Goal: Transaction & Acquisition: Purchase product/service

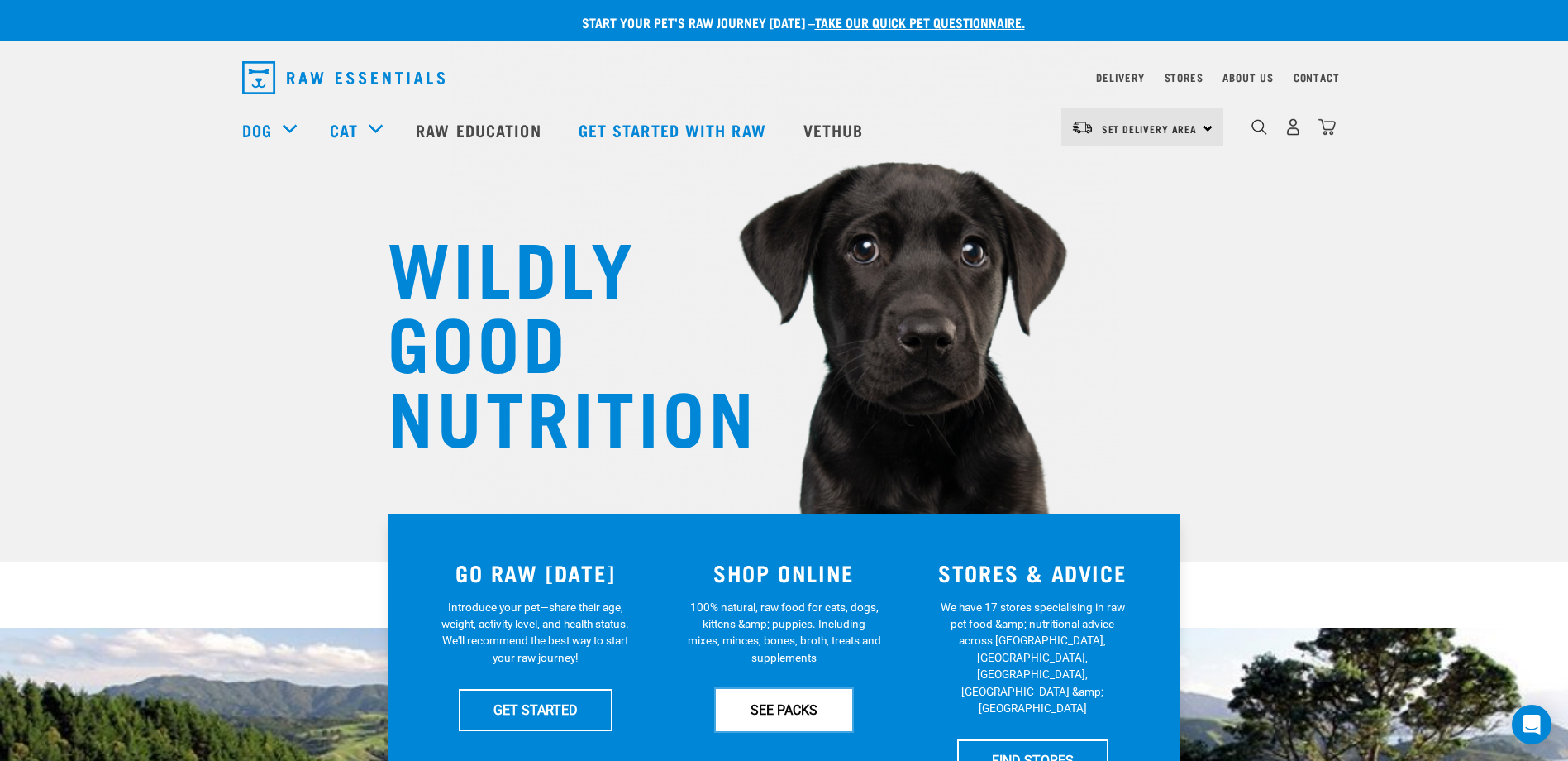
click at [747, 702] on link "SEE PACKS" at bounding box center [784, 709] width 136 height 41
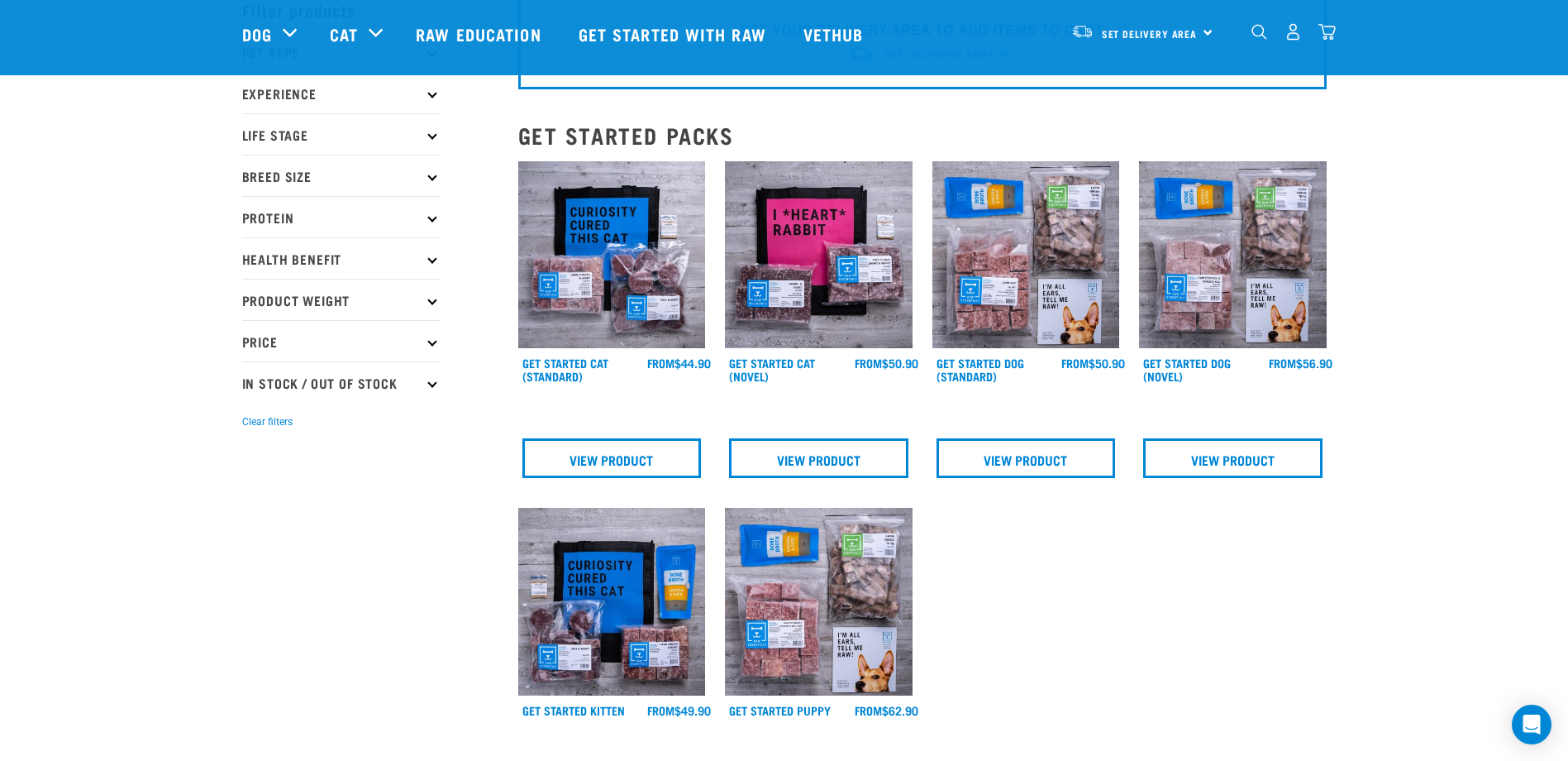
scroll to position [83, 0]
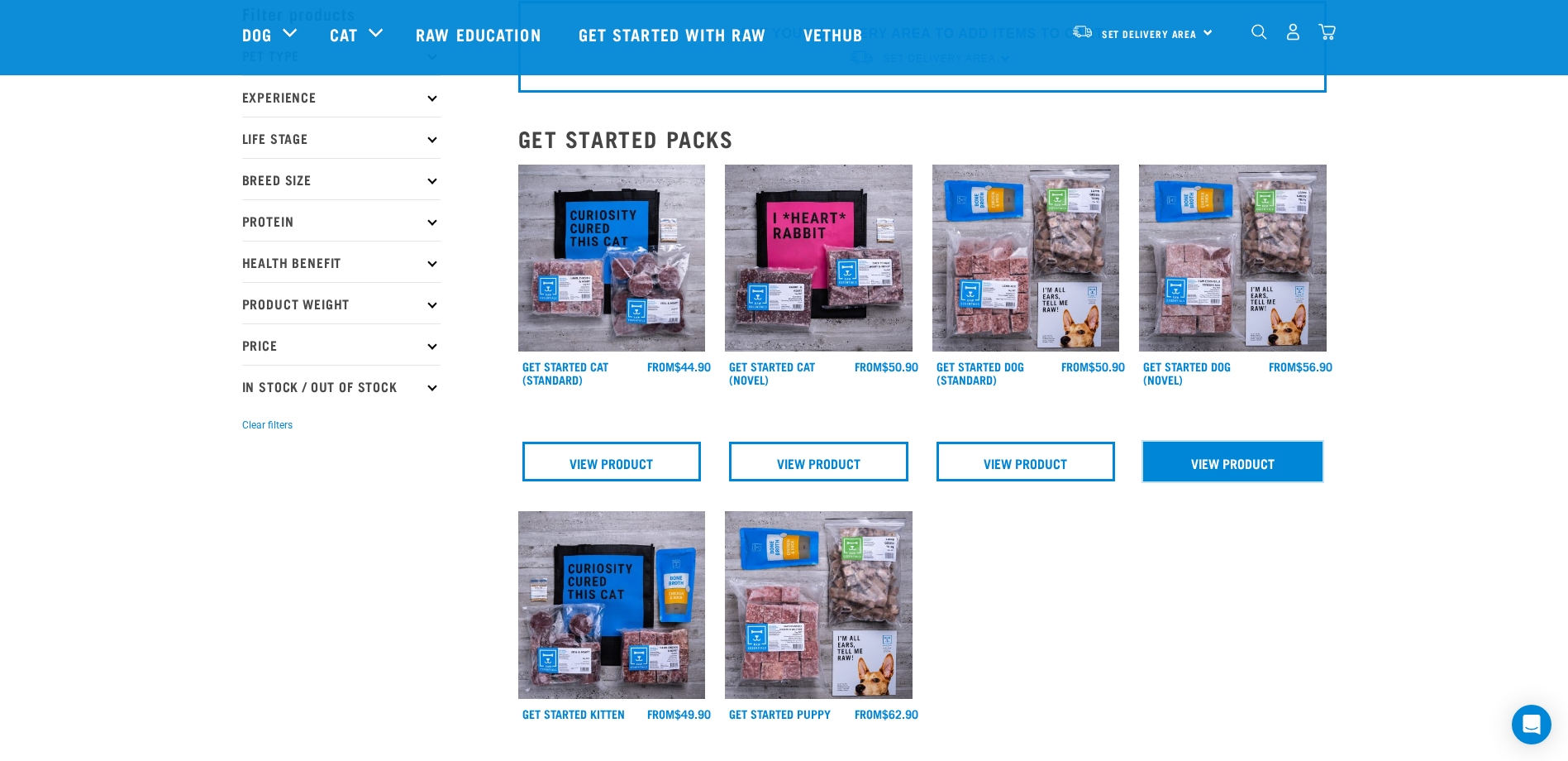
click at [1224, 463] on link "View Product" at bounding box center [1233, 460] width 179 height 39
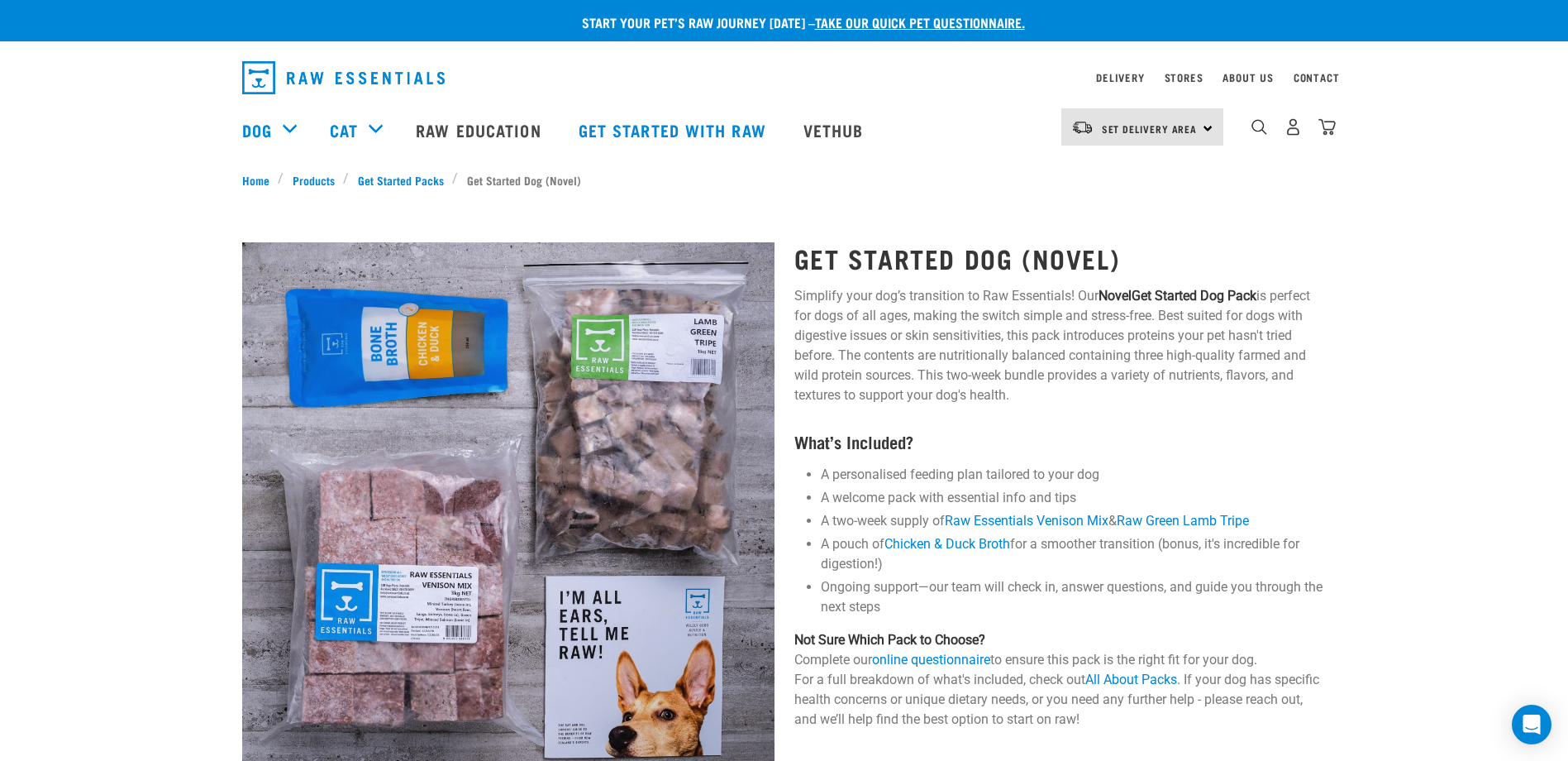
click at [1211, 130] on div "Set Delivery Area [GEOGRAPHIC_DATA]" at bounding box center [1142, 127] width 162 height 37
click at [1170, 172] on link "[GEOGRAPHIC_DATA]" at bounding box center [1141, 174] width 159 height 37
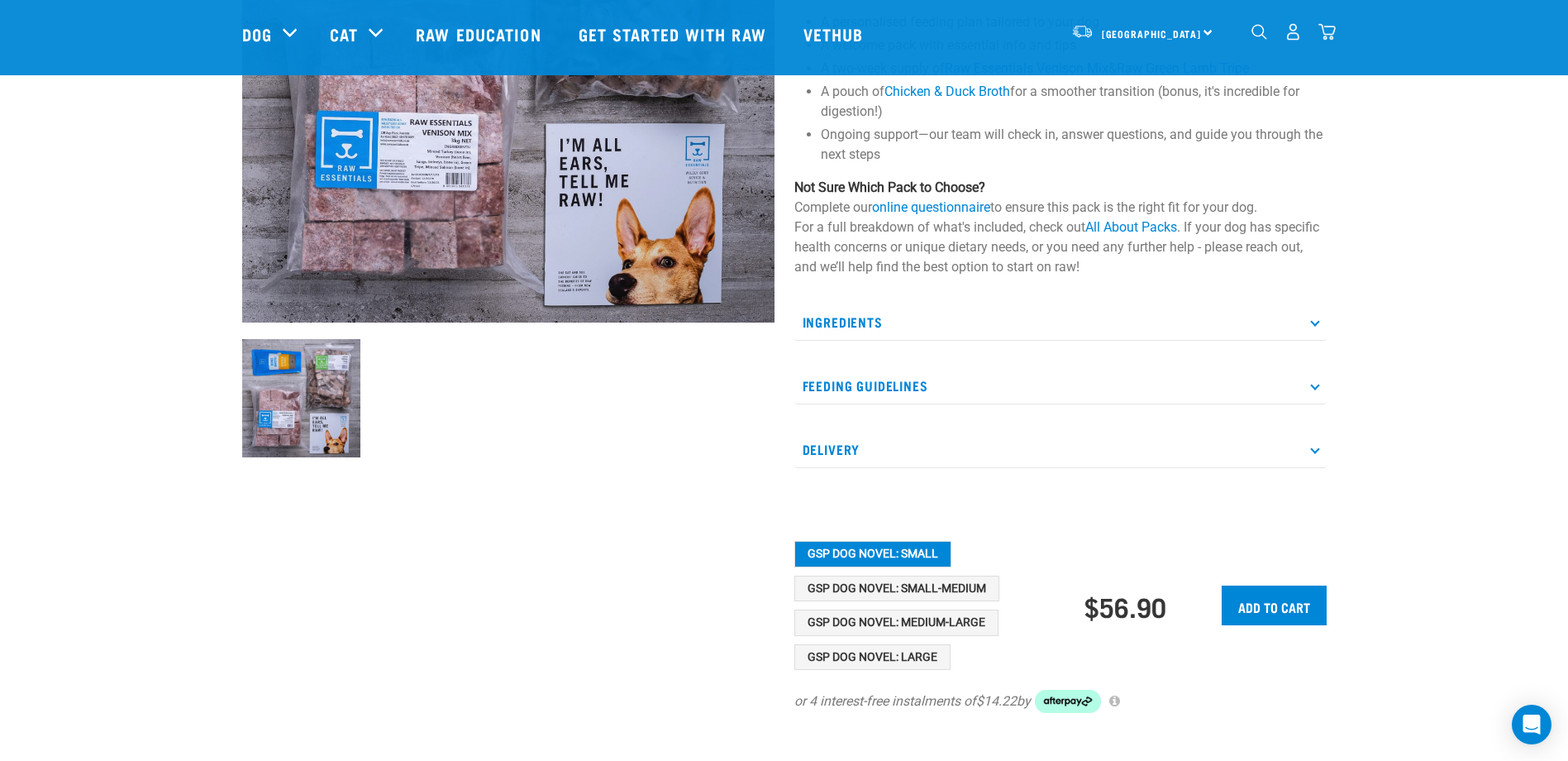
scroll to position [414, 0]
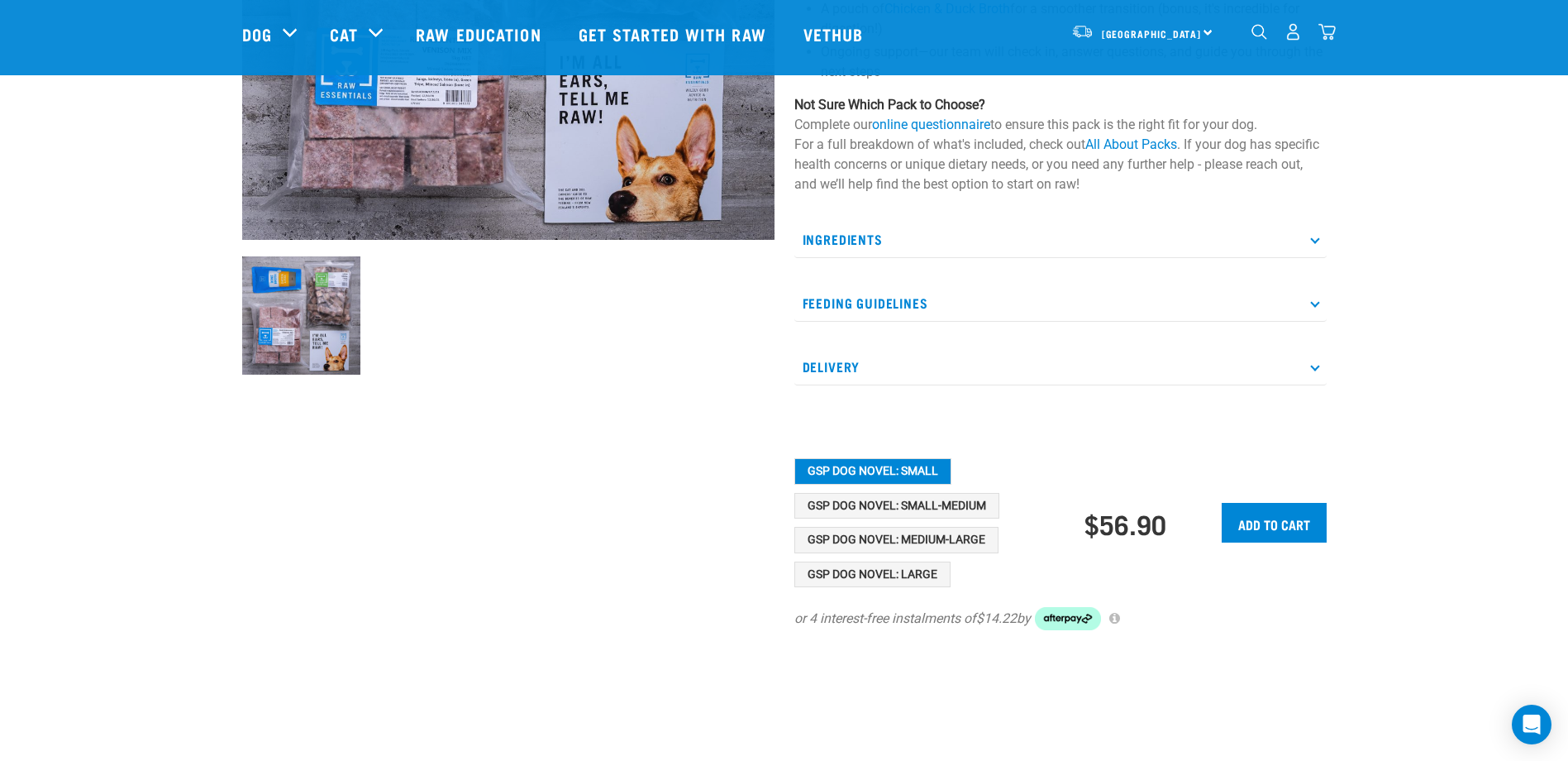
click at [1313, 237] on icon at bounding box center [1315, 238] width 9 height 9
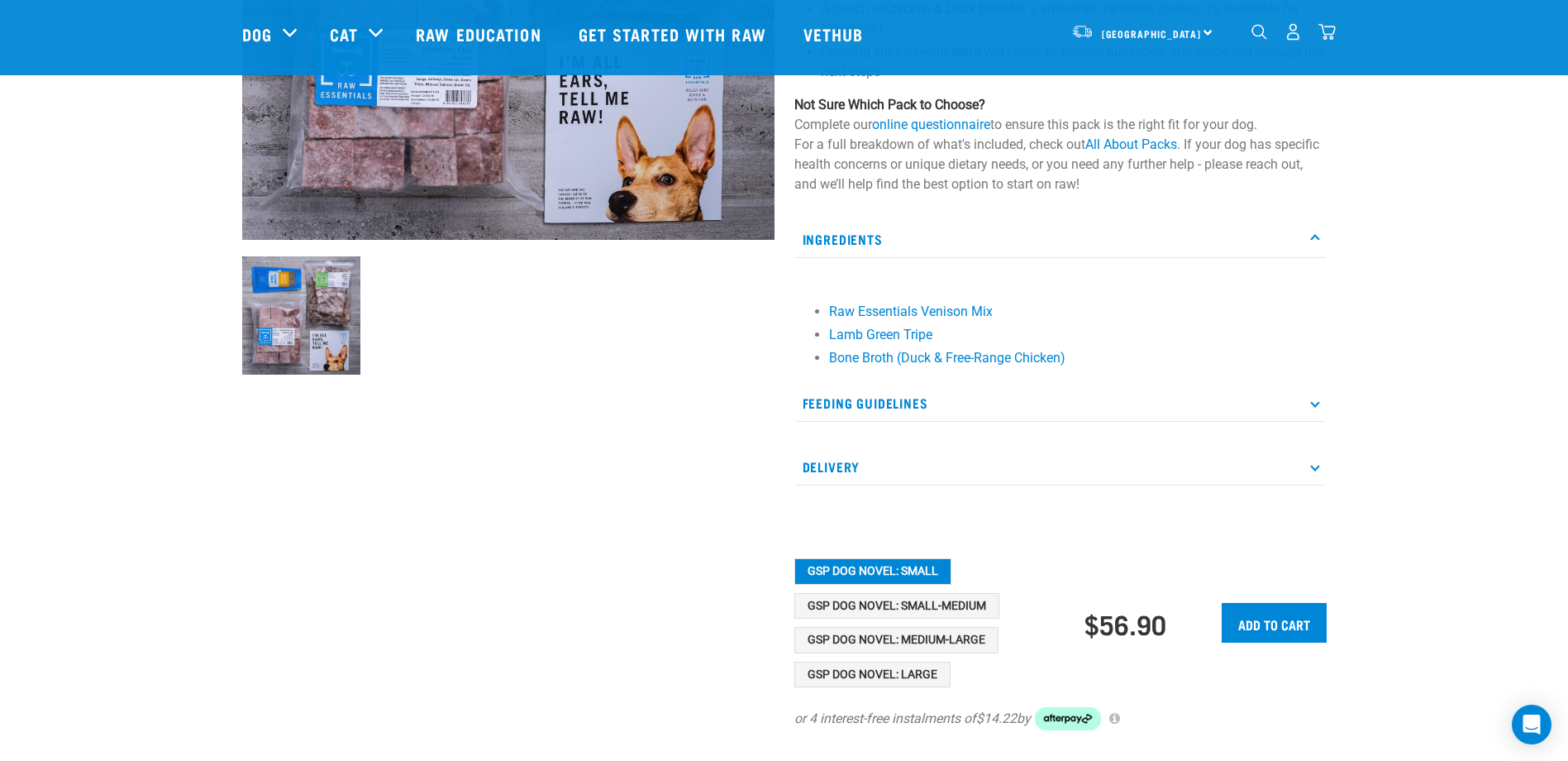
click at [1313, 406] on icon at bounding box center [1315, 402] width 9 height 9
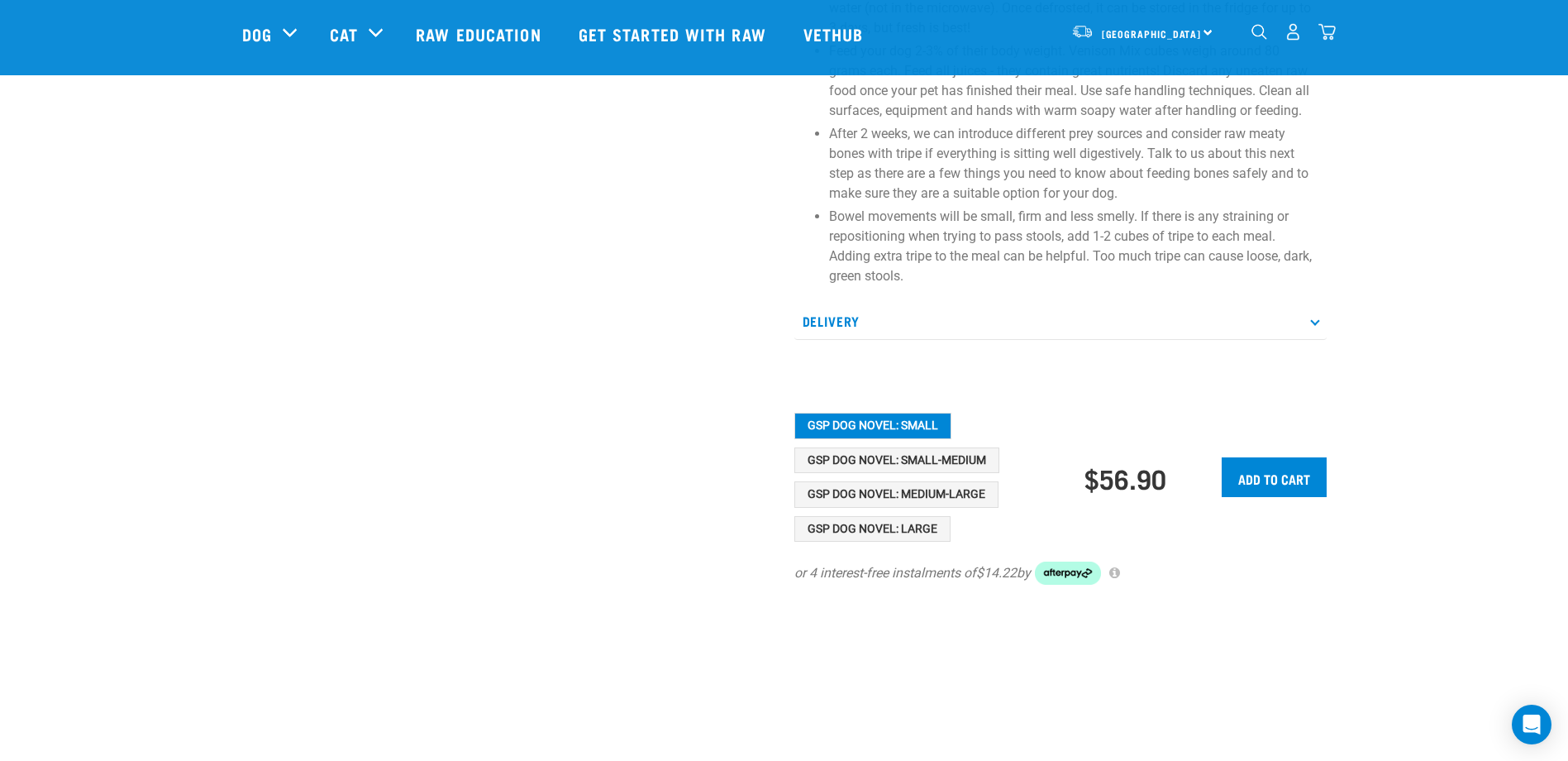
scroll to position [992, 0]
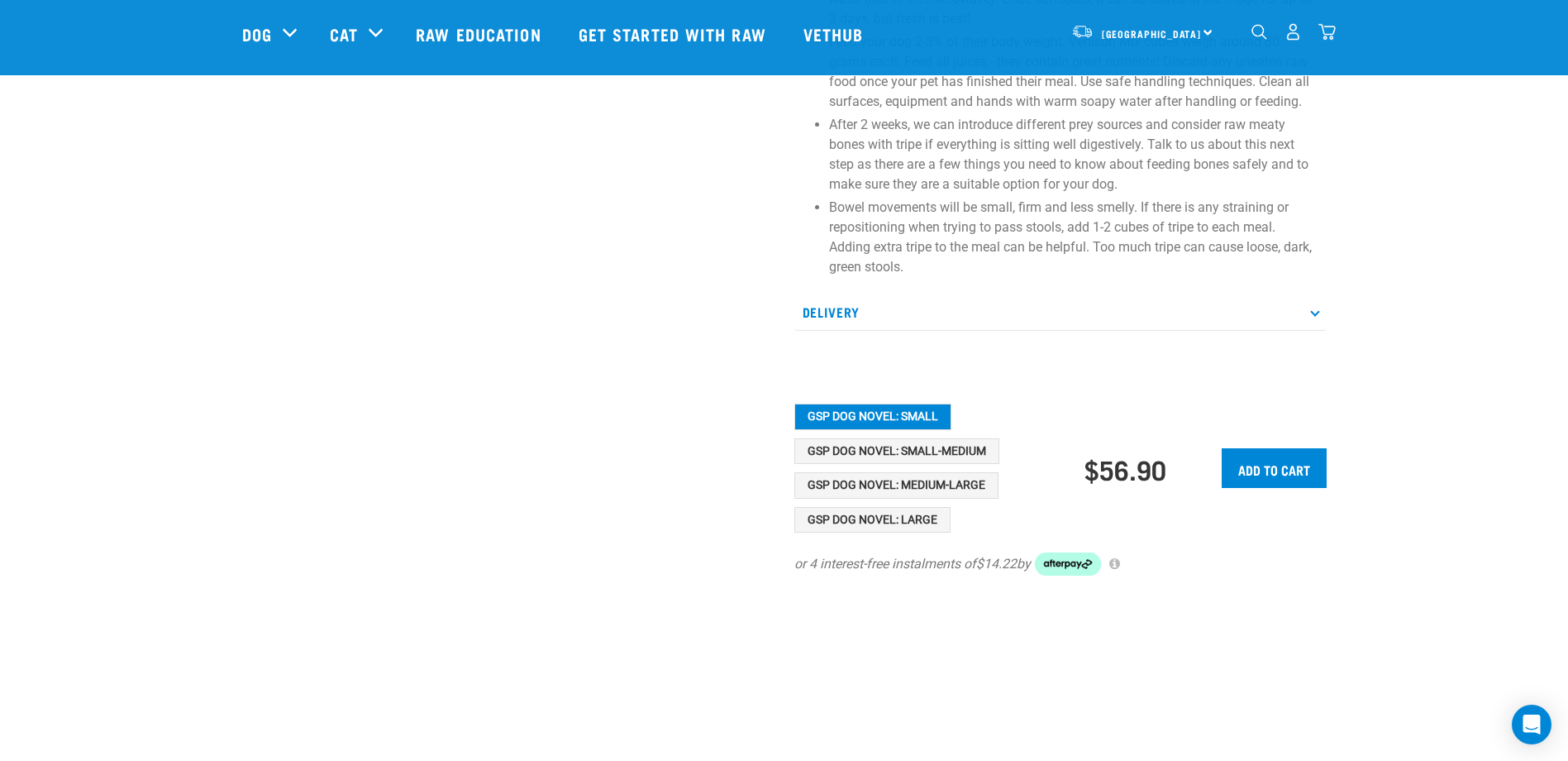
click at [1316, 310] on icon at bounding box center [1315, 312] width 9 height 9
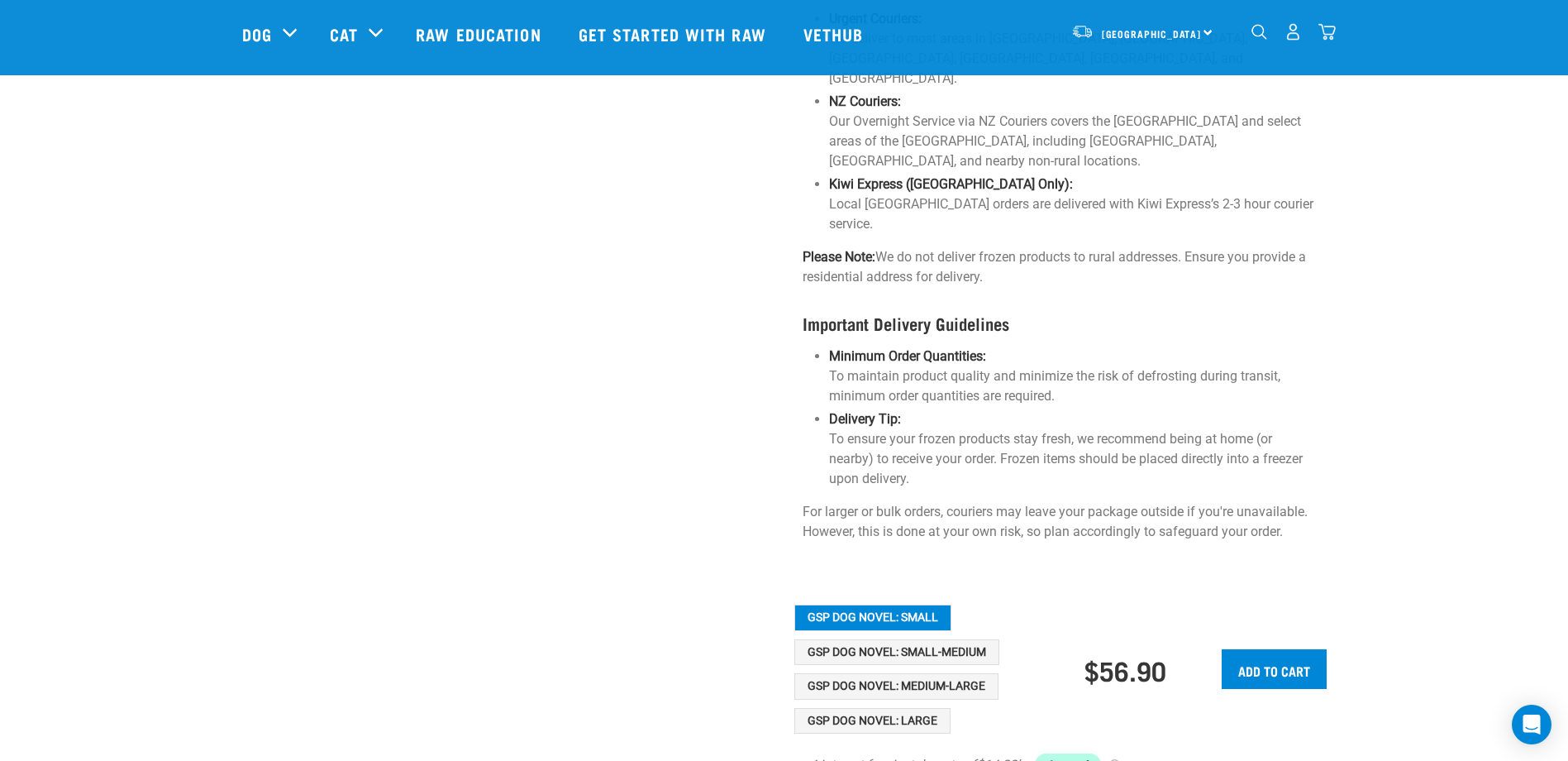
scroll to position [1654, 0]
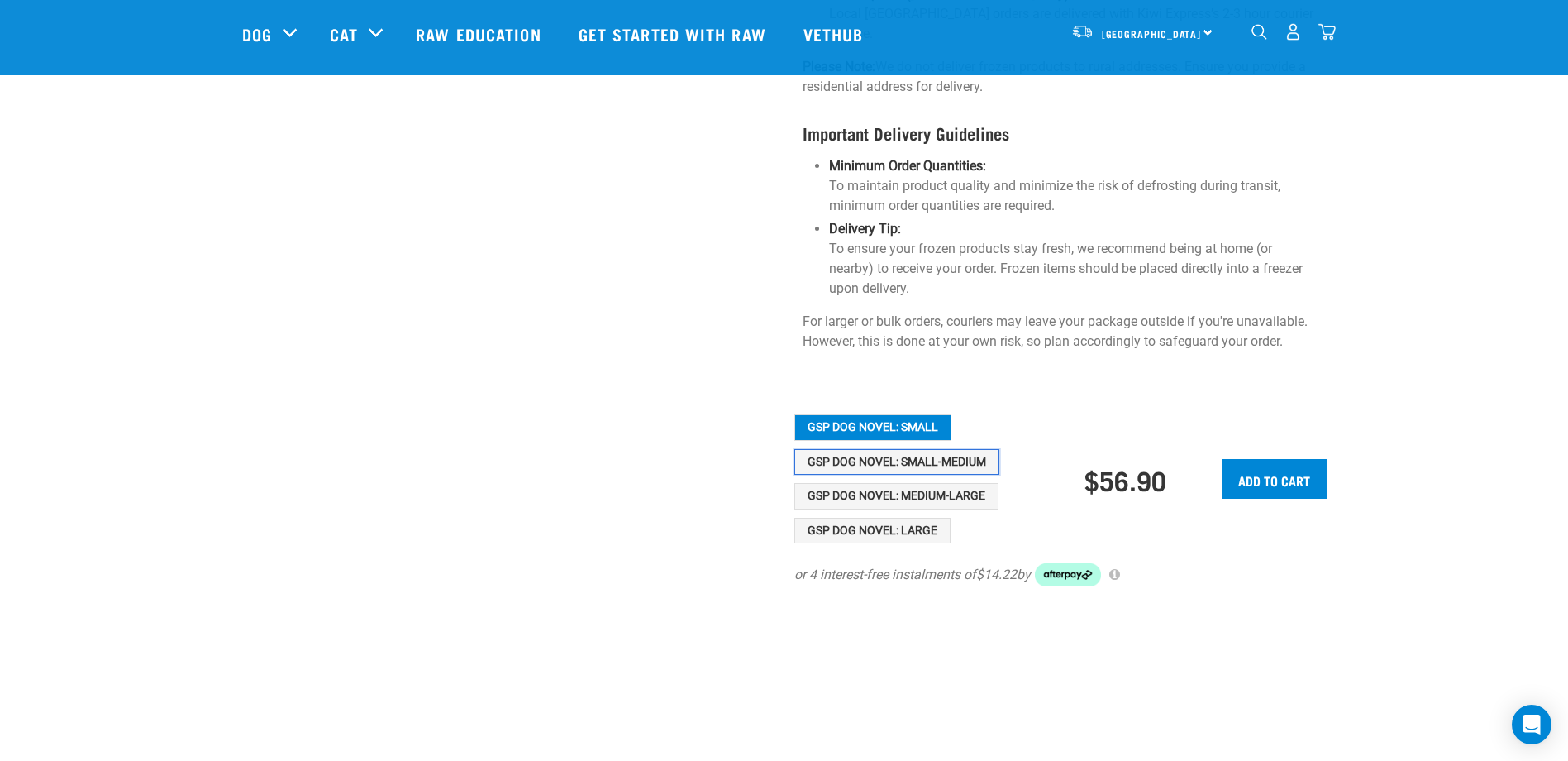
click at [936, 449] on button "GSP Dog Novel: Small-Medium" at bounding box center [897, 461] width 205 height 26
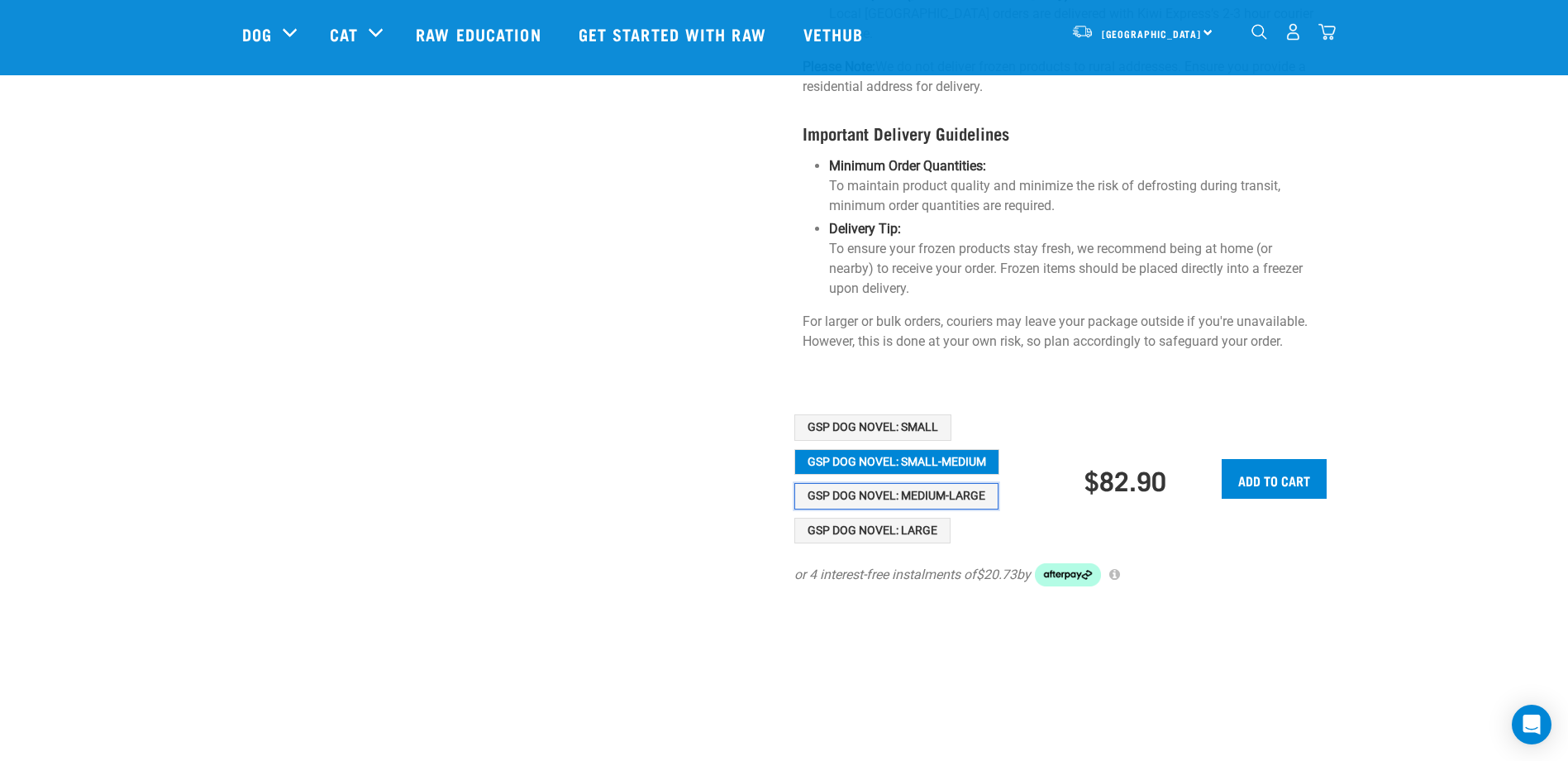
click at [934, 483] on button "GSP Dog Novel: Medium-Large" at bounding box center [897, 496] width 205 height 26
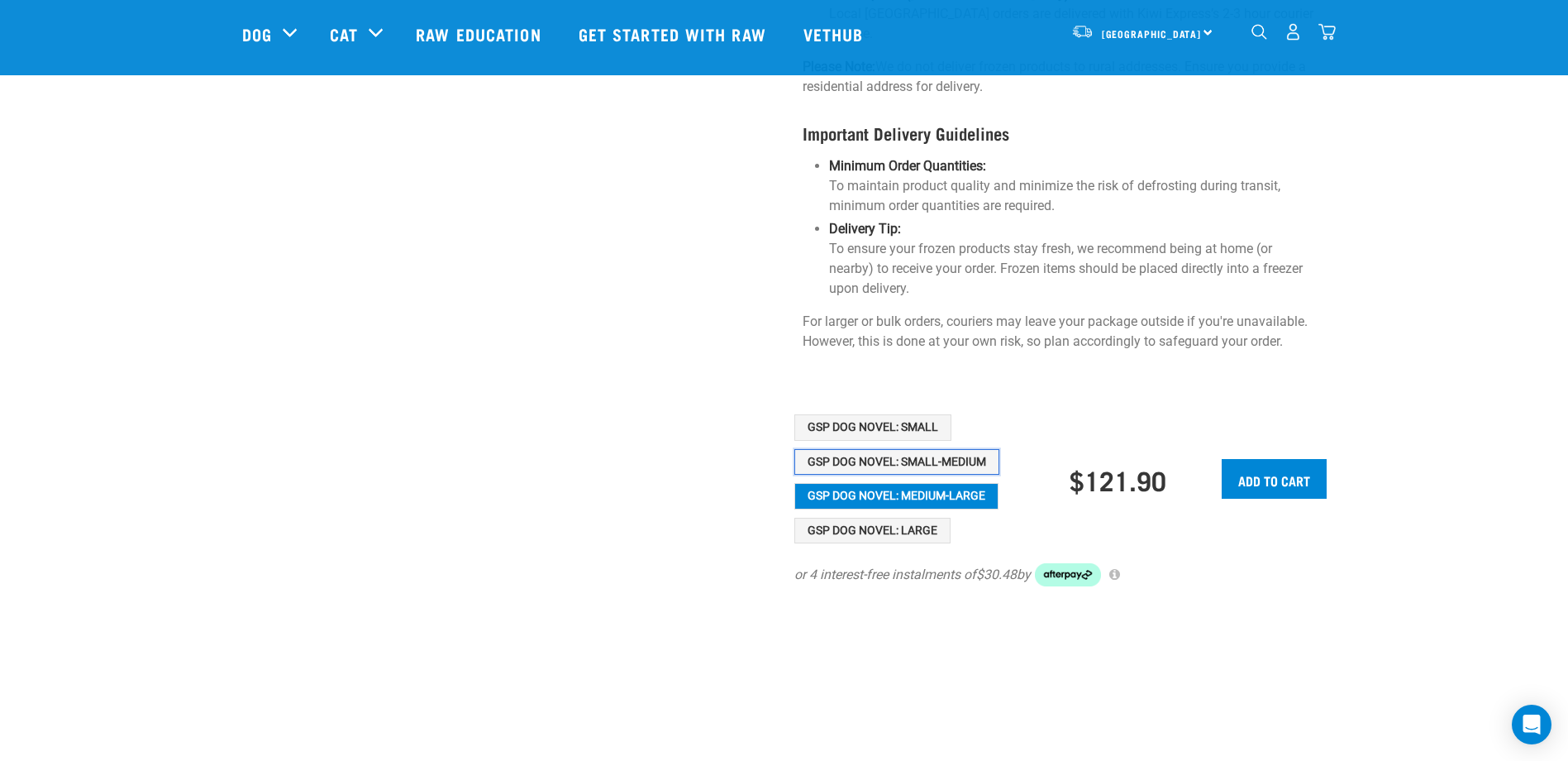
click at [935, 449] on button "GSP Dog Novel: Small-Medium" at bounding box center [897, 461] width 205 height 26
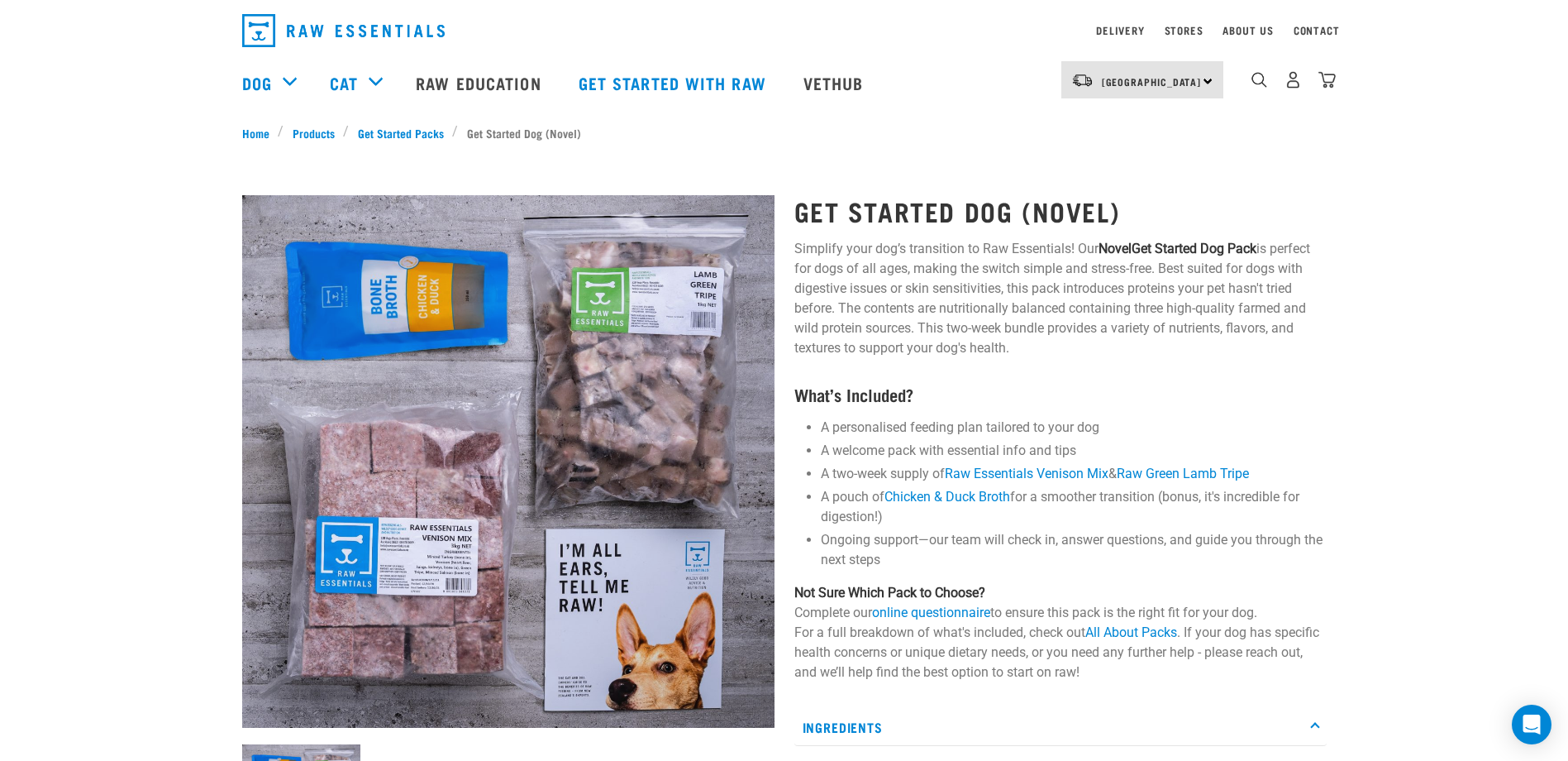
scroll to position [83, 0]
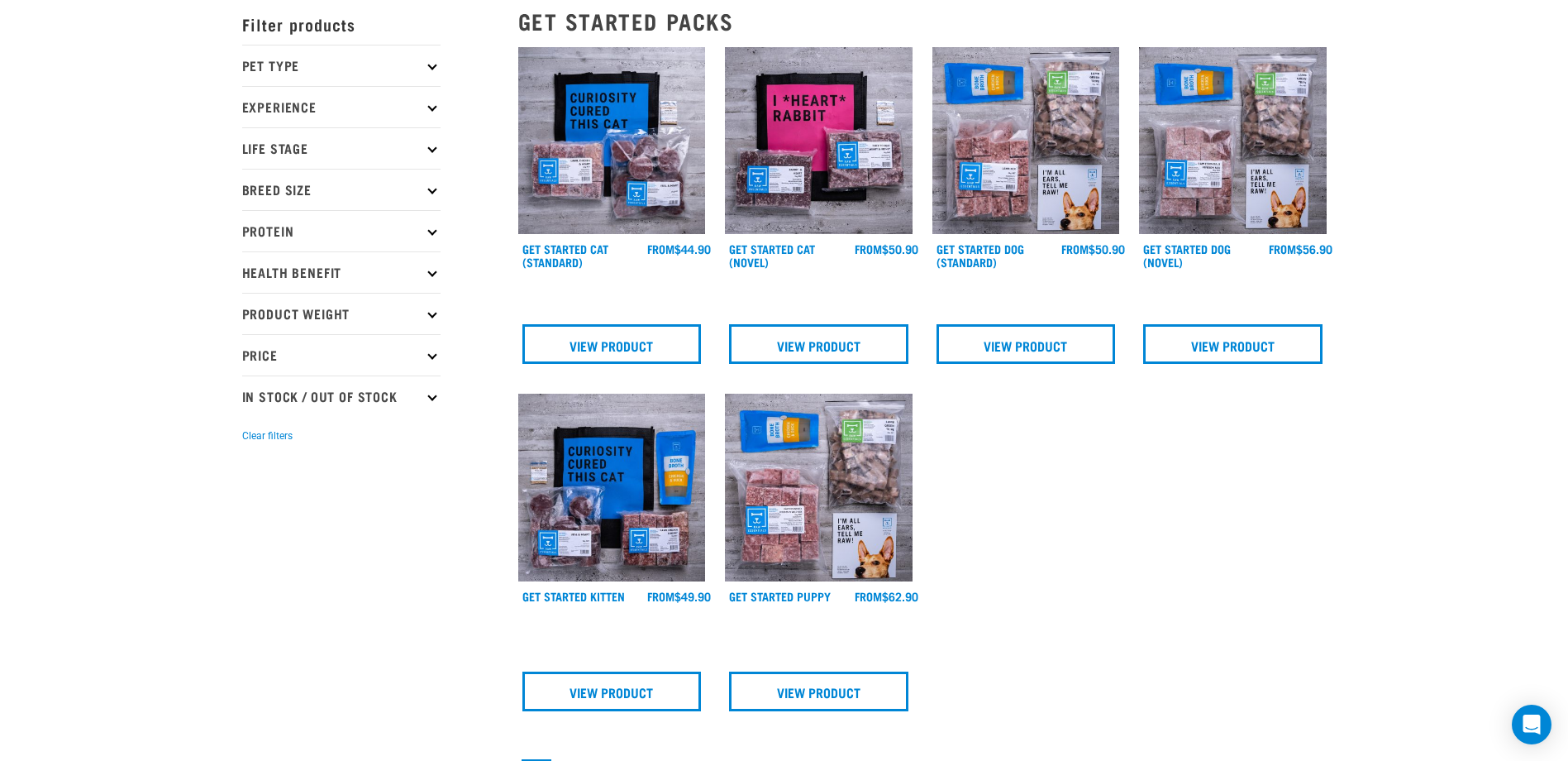
click at [424, 357] on p "Price" at bounding box center [341, 354] width 198 height 41
click at [253, 477] on label "Over $100" at bounding box center [297, 481] width 92 height 21
click at [253, 477] on input "Over $100" at bounding box center [247, 479] width 11 height 11
checkbox input "true"
click at [421, 322] on p "Product Weight" at bounding box center [341, 312] width 198 height 41
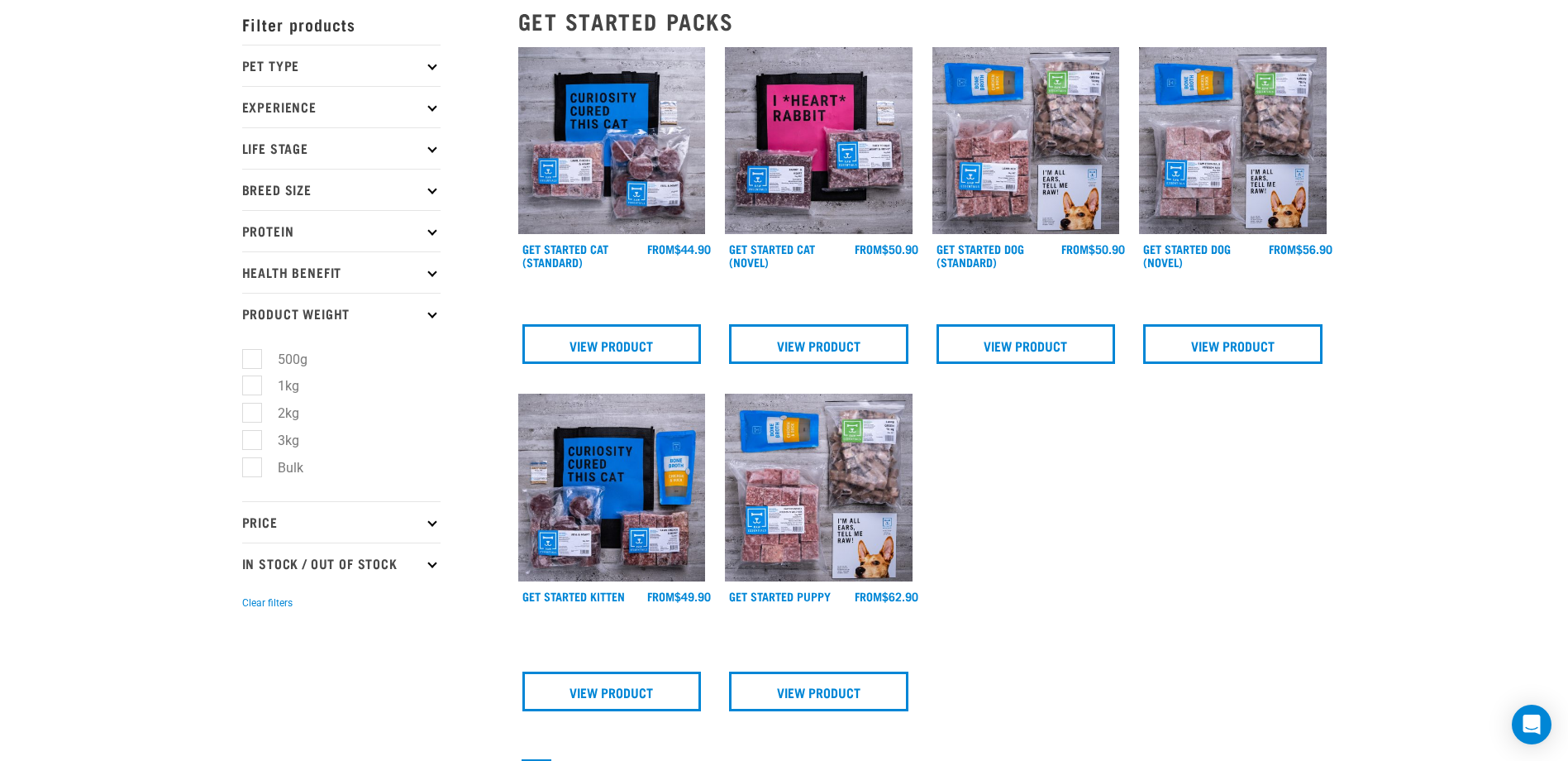
click at [257, 439] on label "3kg" at bounding box center [279, 440] width 55 height 21
click at [253, 439] on input "3kg" at bounding box center [247, 437] width 11 height 11
checkbox input "true"
